Goal: Task Accomplishment & Management: Use online tool/utility

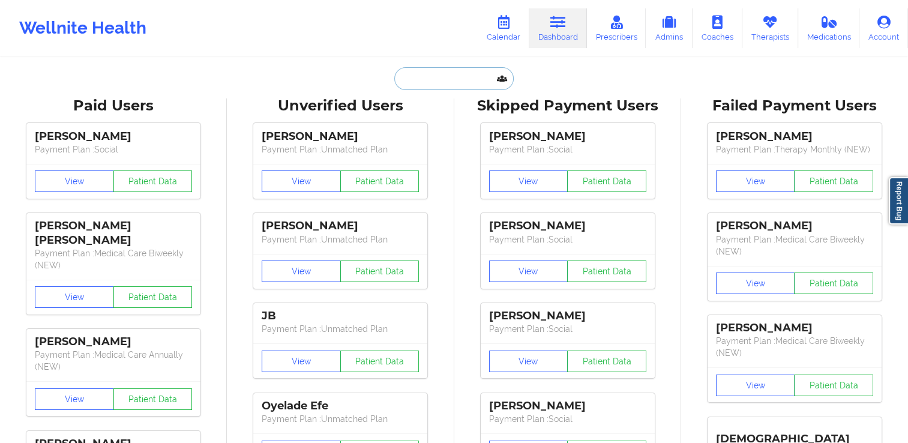
click at [467, 75] on input "text" at bounding box center [453, 78] width 119 height 23
paste input "[PERSON_NAME]"
type input "[PERSON_NAME]"
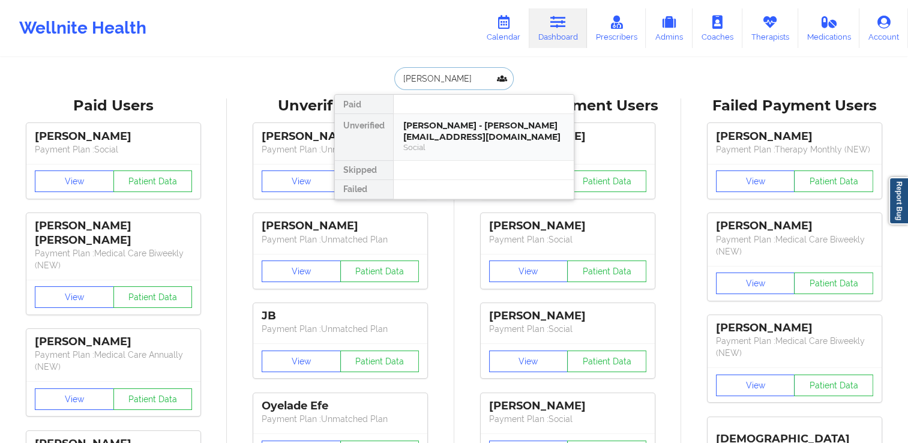
click at [444, 142] on div "[PERSON_NAME] - [PERSON_NAME][EMAIL_ADDRESS][DOMAIN_NAME] Social" at bounding box center [484, 137] width 180 height 46
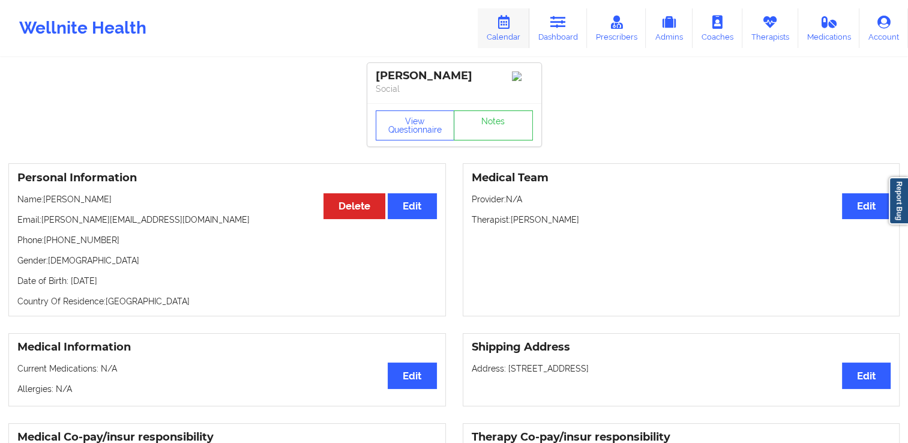
click at [503, 37] on link "Calendar" at bounding box center [504, 28] width 52 height 40
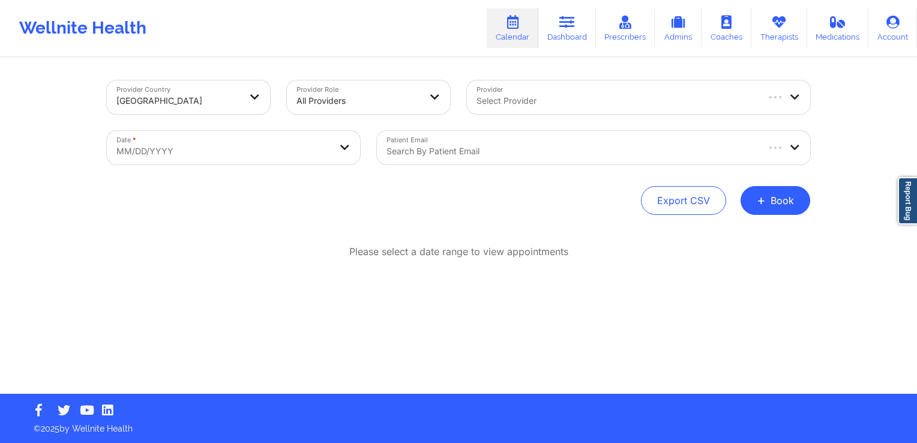
click at [535, 97] on div at bounding box center [616, 101] width 280 height 14
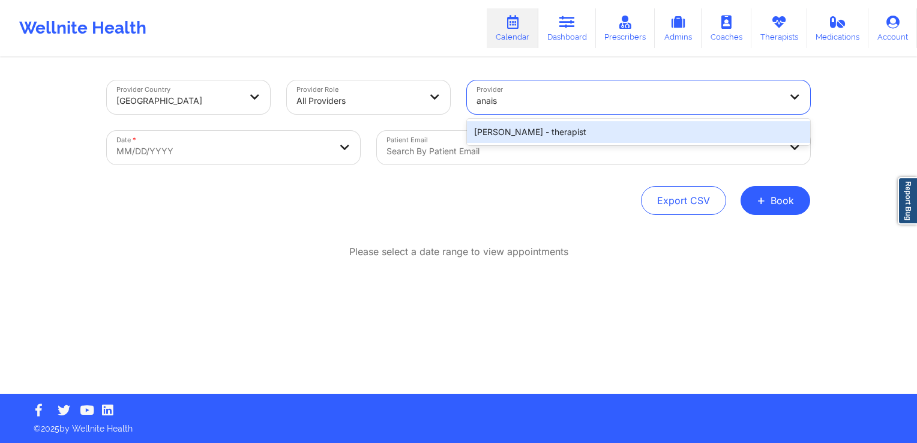
type input "anais"
